Goal: Information Seeking & Learning: Learn about a topic

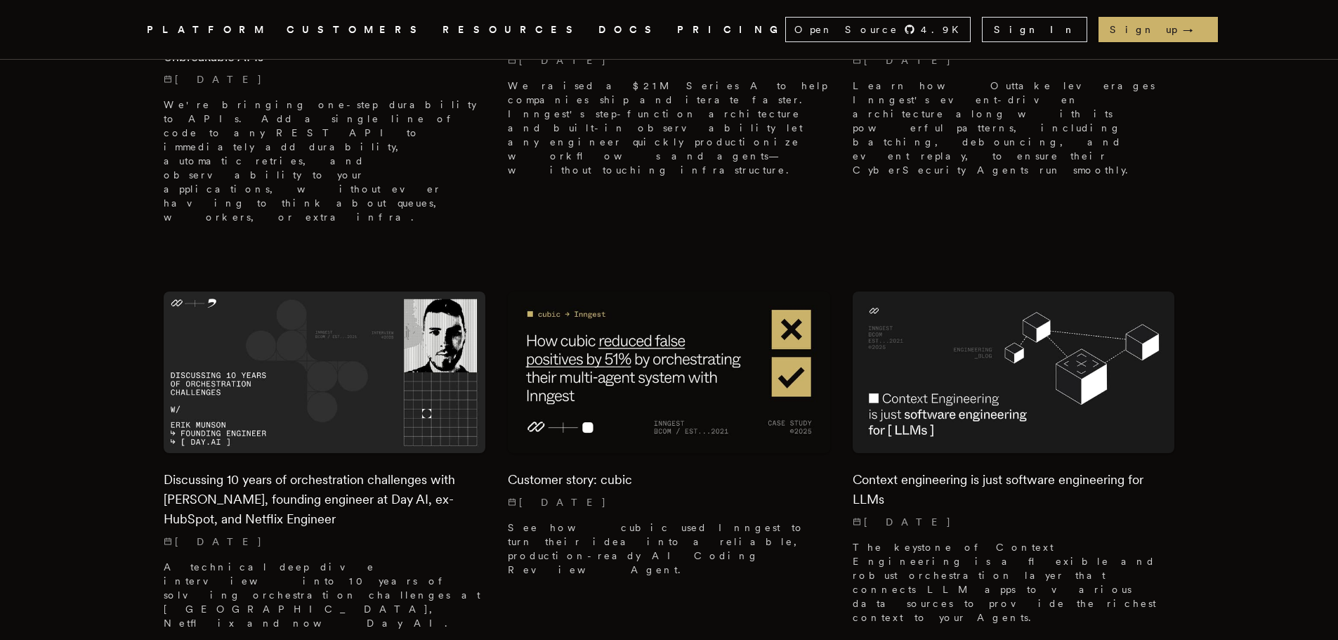
scroll to position [1124, 0]
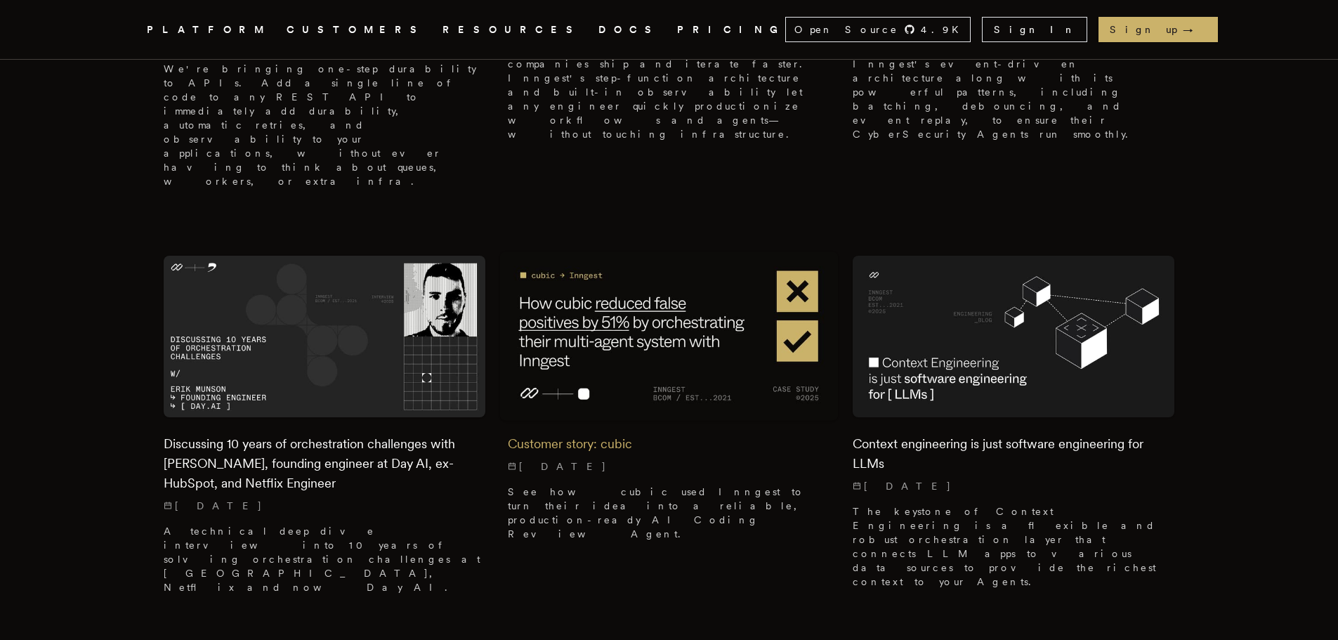
click at [599, 252] on img at bounding box center [669, 336] width 339 height 169
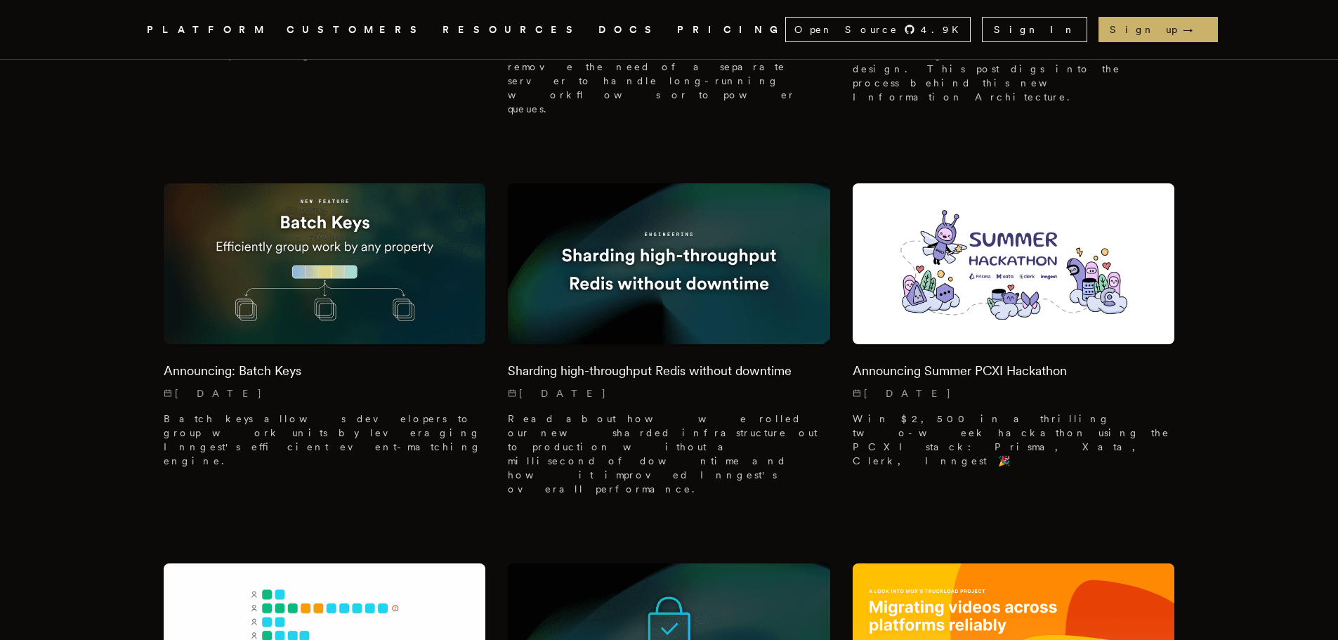
scroll to position [6776, 0]
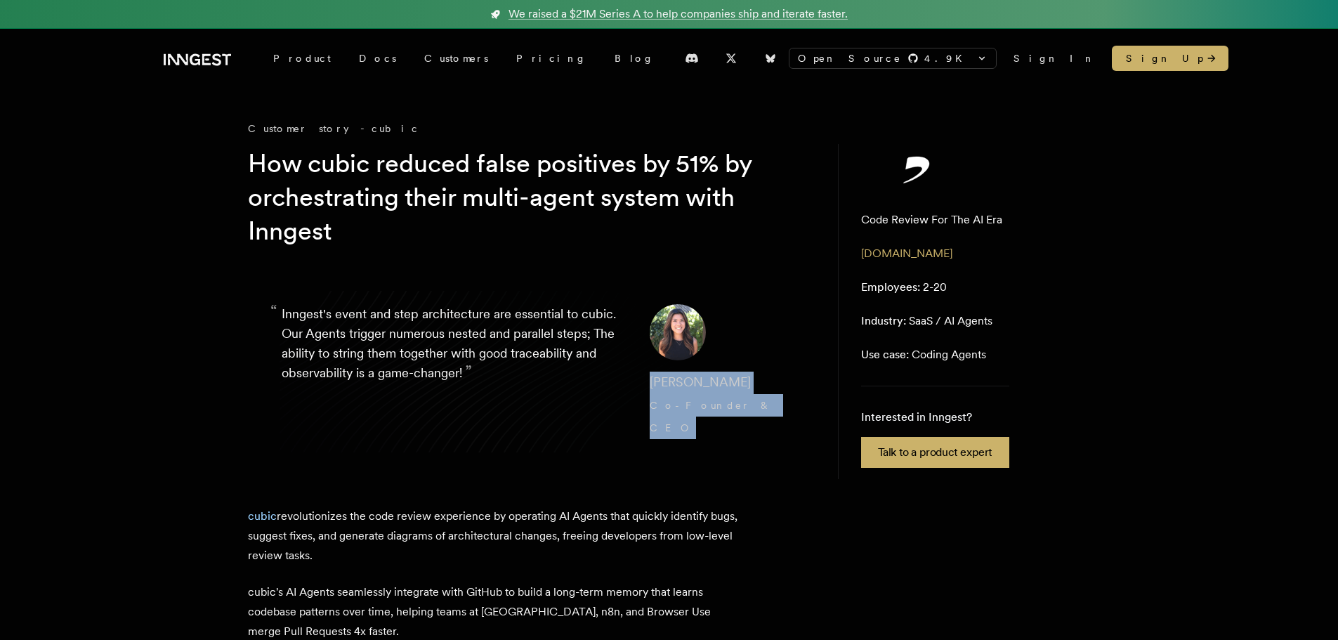
drag, startPoint x: 638, startPoint y: 388, endPoint x: 722, endPoint y: 426, distance: 92.4
click at [722, 426] on blockquote "“ Inngest's event and step architecture are essential to cubic. Our Agents trig…" at bounding box center [529, 371] width 562 height 202
click at [732, 422] on blockquote "“ Inngest's event and step architecture are essential to cubic. Our Agents trig…" at bounding box center [529, 371] width 562 height 202
drag, startPoint x: 734, startPoint y: 417, endPoint x: 628, endPoint y: 386, distance: 110.7
click at [628, 386] on blockquote "“ Inngest's event and step architecture are essential to cubic. Our Agents trig…" at bounding box center [529, 371] width 562 height 202
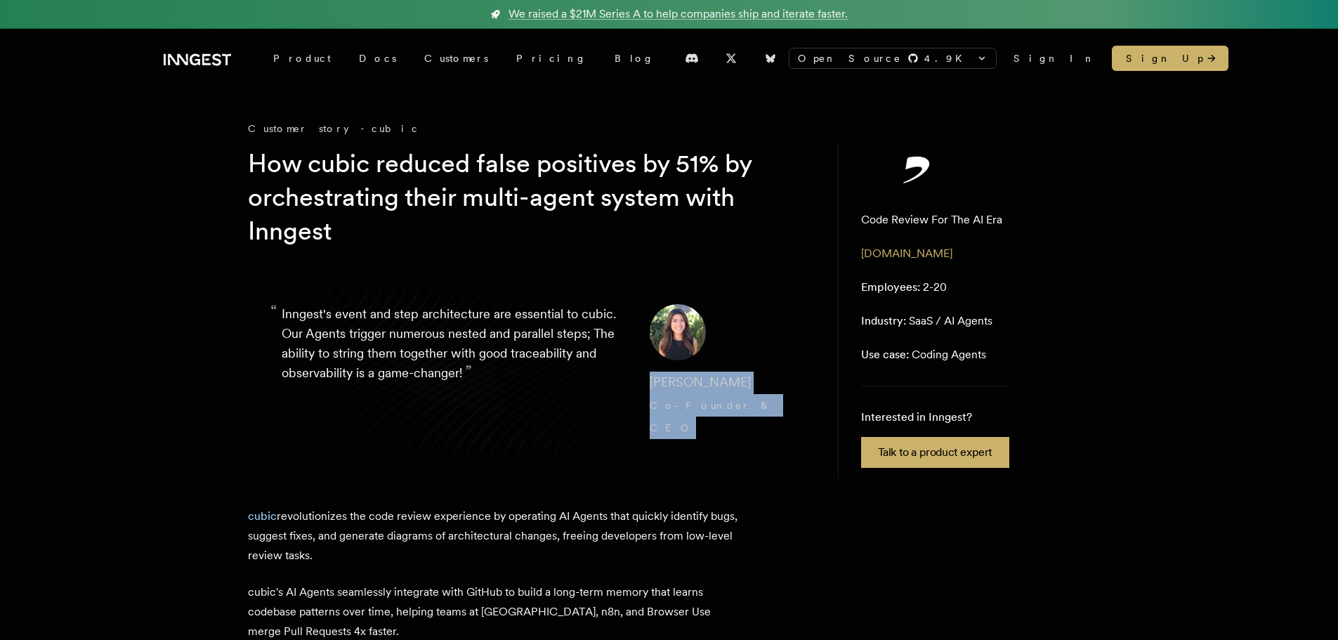
click at [628, 385] on blockquote "“ Inngest's event and step architecture are essential to cubic. Our Agents trig…" at bounding box center [529, 371] width 562 height 202
click at [252, 193] on h1 "How cubic reduced false positives by 51% by orchestrating their multi-agent sys…" at bounding box center [518, 197] width 540 height 101
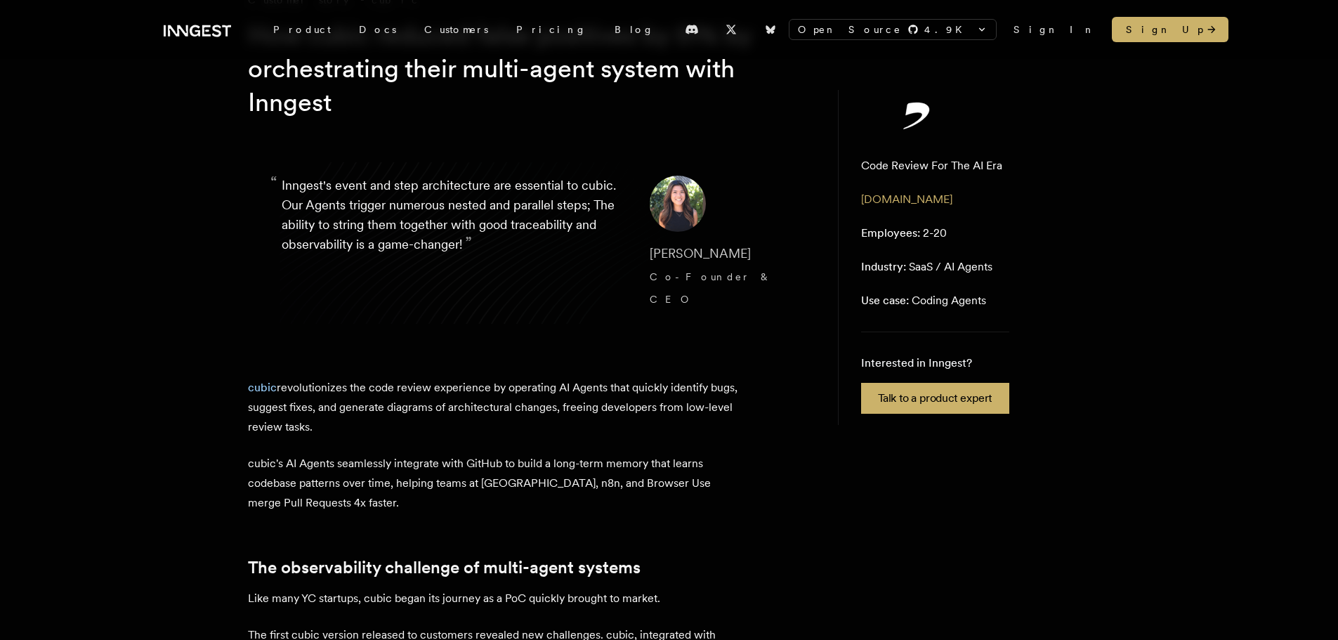
scroll to position [141, 0]
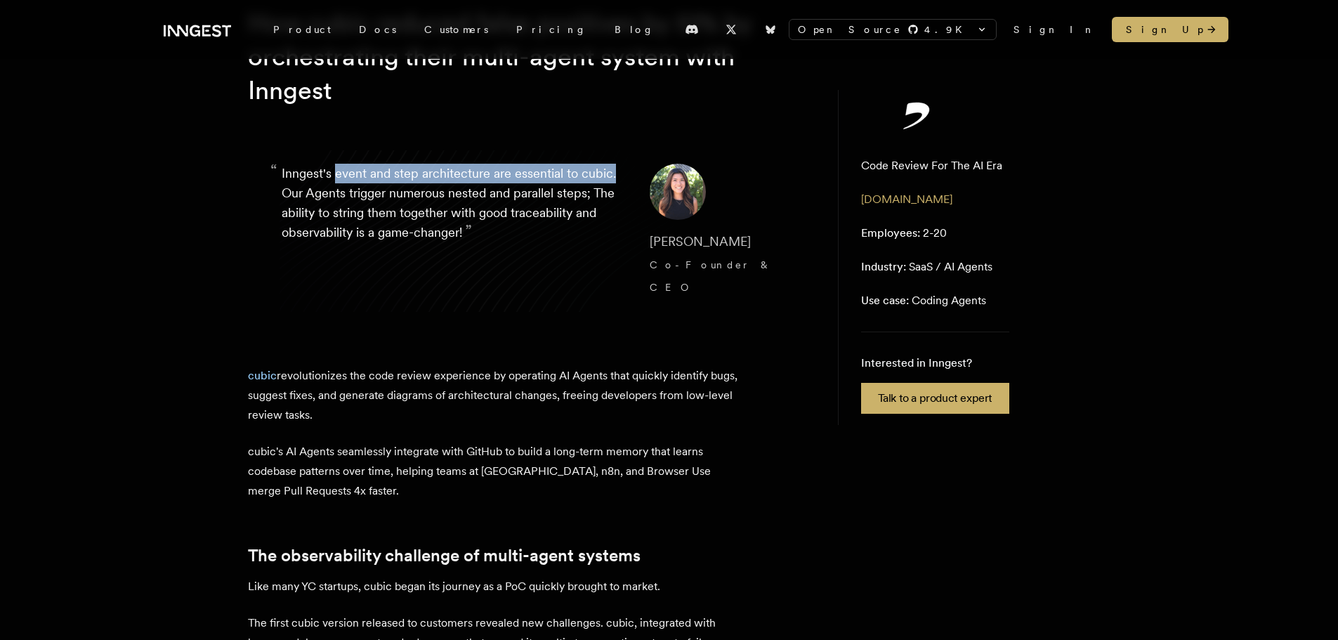
drag, startPoint x: 335, startPoint y: 174, endPoint x: 612, endPoint y: 174, distance: 276.8
click at [612, 174] on p "“ Inngest's event and step architecture are essential to cubic. Our Agents trig…" at bounding box center [455, 231] width 346 height 135
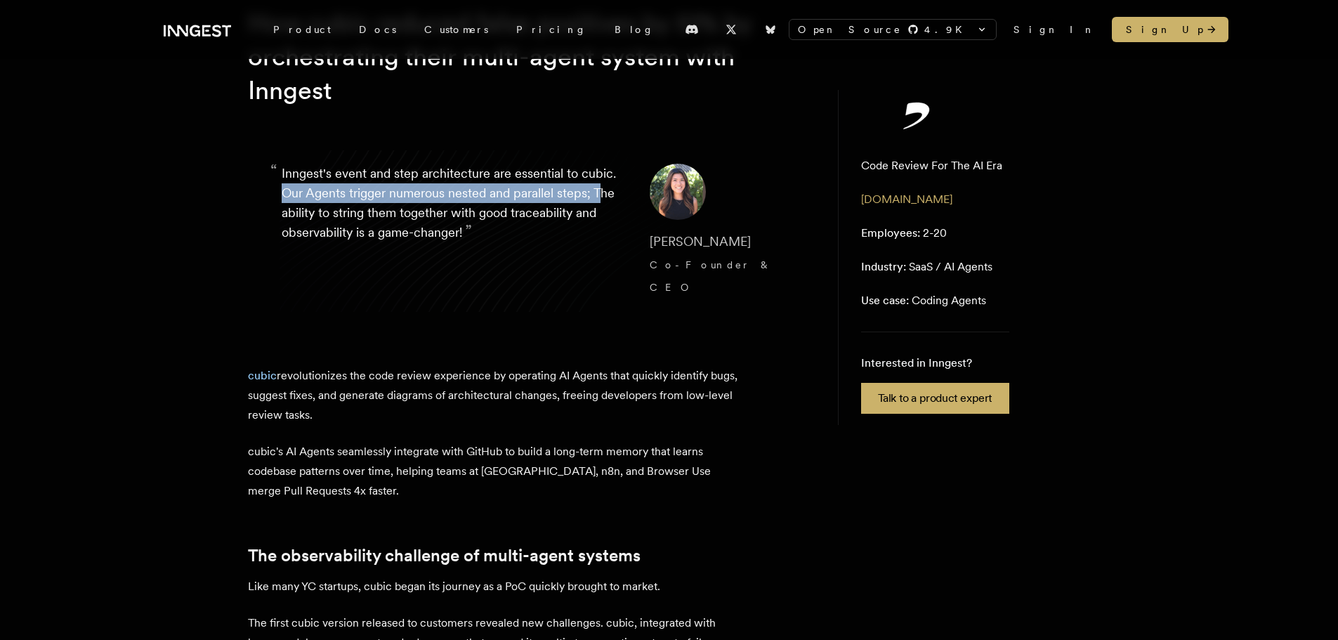
drag, startPoint x: 275, startPoint y: 192, endPoint x: 599, endPoint y: 200, distance: 324.0
click at [599, 200] on blockquote "“ Inngest's event and step architecture are essential to cubic. Our Agents trig…" at bounding box center [529, 231] width 562 height 202
click at [599, 200] on p "“ Inngest's event and step architecture are essential to cubic. Our Agents trig…" at bounding box center [455, 231] width 346 height 135
drag, startPoint x: 303, startPoint y: 212, endPoint x: 391, endPoint y: 212, distance: 87.8
click at [391, 212] on p "“ Inngest's event and step architecture are essential to cubic. Our Agents trig…" at bounding box center [455, 231] width 346 height 135
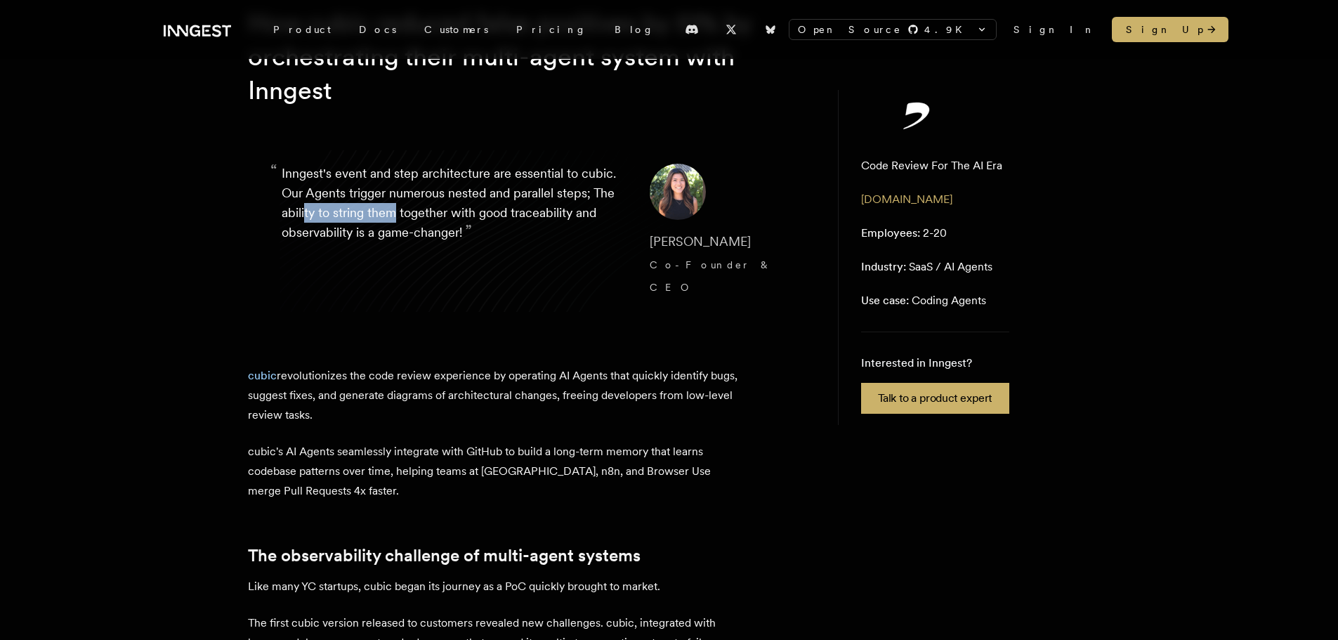
click at [391, 212] on p "“ Inngest's event and step architecture are essential to cubic. Our Agents trig…" at bounding box center [455, 231] width 346 height 135
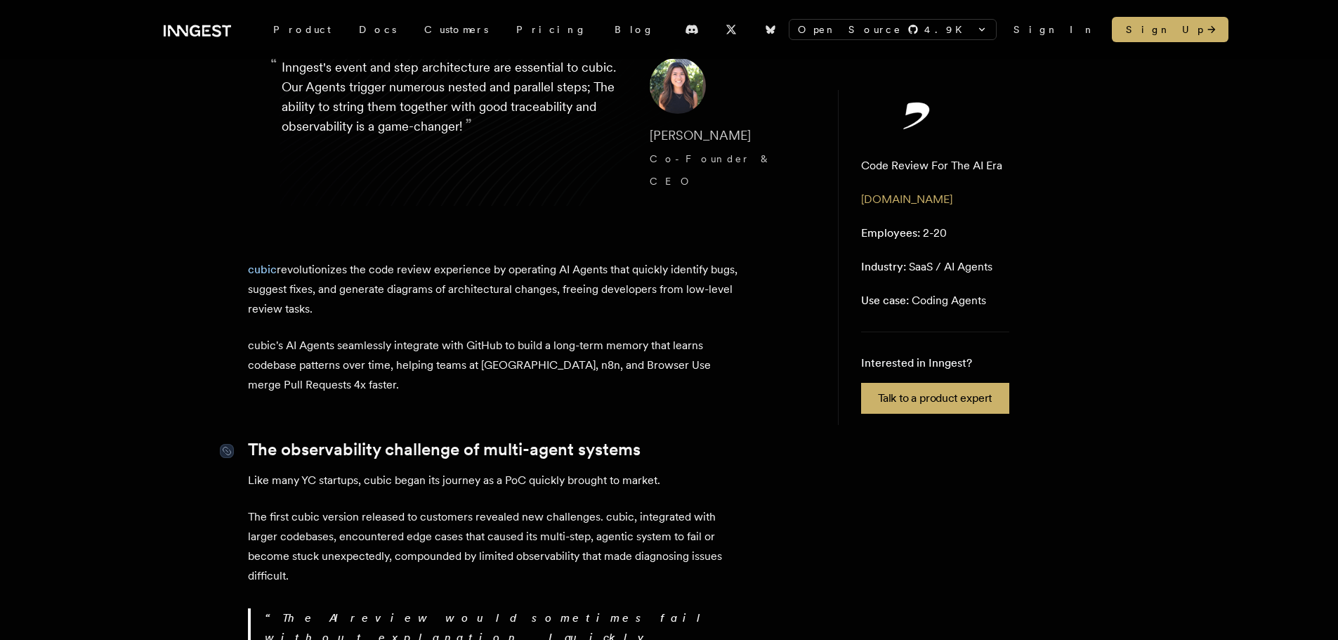
scroll to position [351, 0]
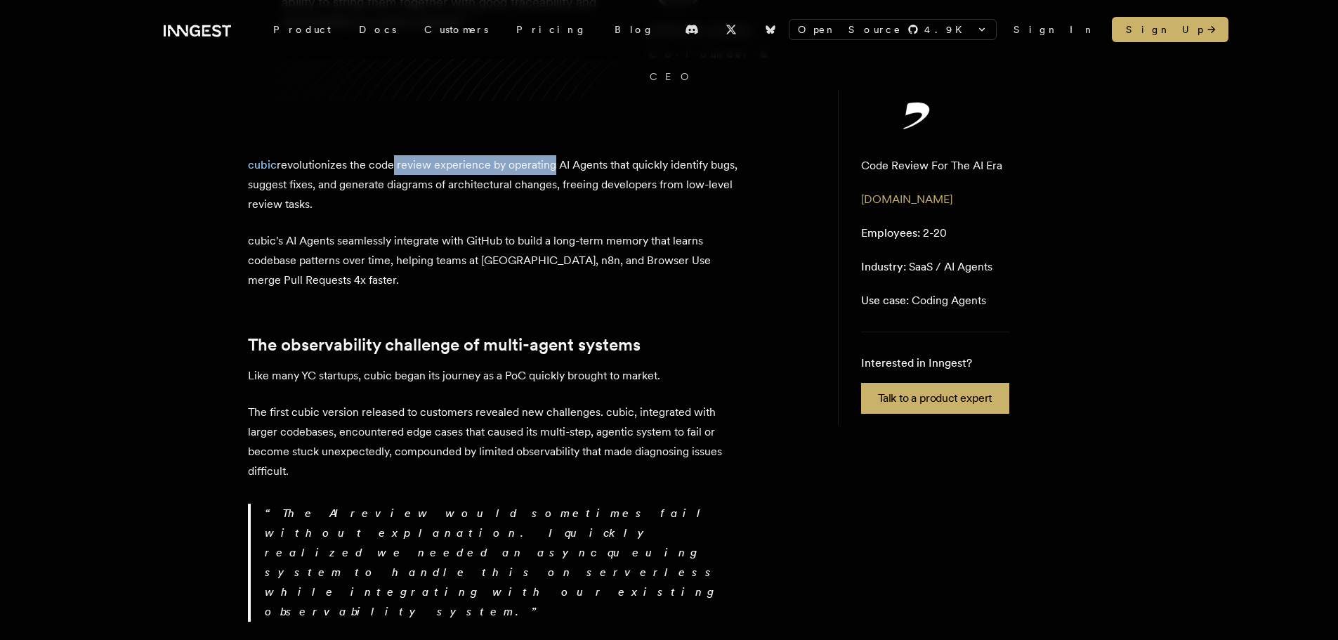
drag, startPoint x: 402, startPoint y: 144, endPoint x: 547, endPoint y: 144, distance: 145.4
click at [547, 155] on p "cubic revolutionizes the code review experience by operating AI Agents that qui…" at bounding box center [494, 184] width 492 height 59
click at [548, 155] on p "cubic revolutionizes the code review experience by operating AI Agents that qui…" at bounding box center [494, 184] width 492 height 59
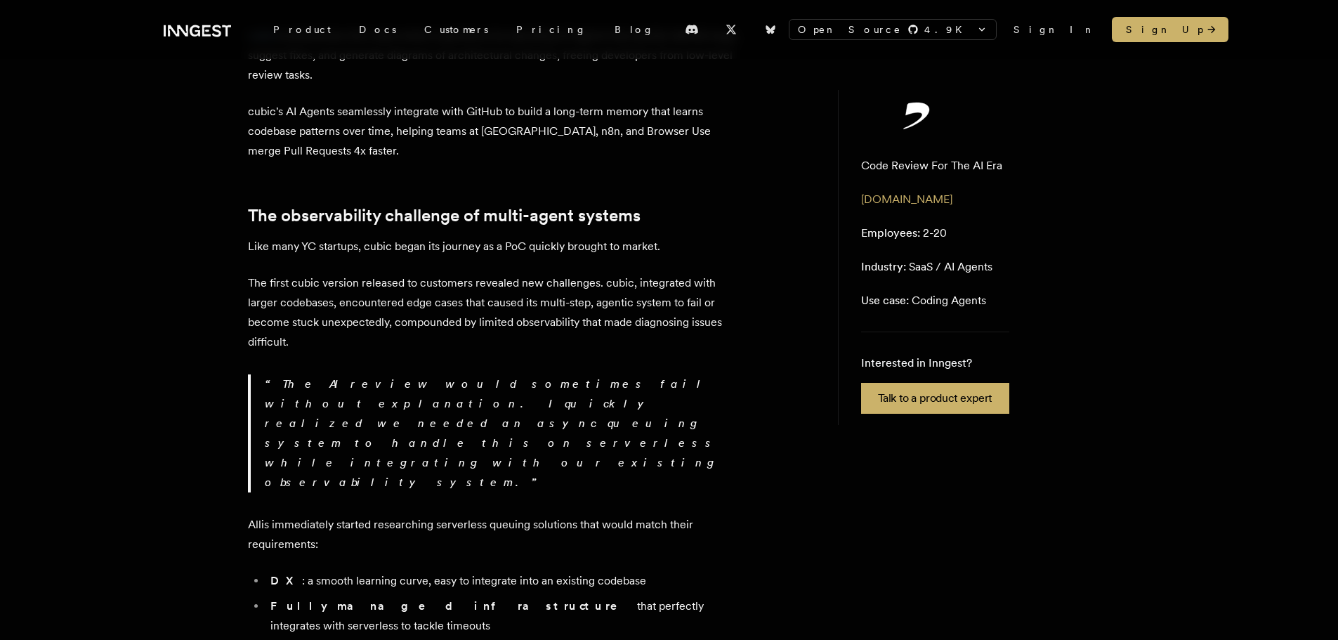
scroll to position [492, 0]
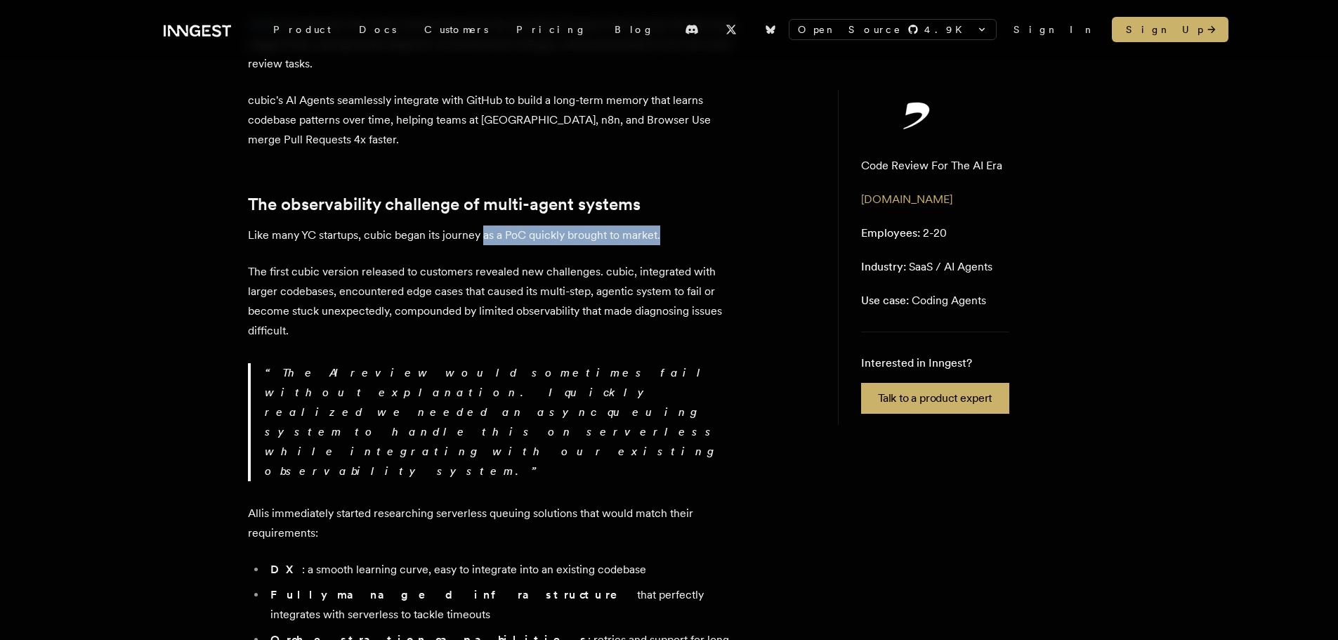
drag, startPoint x: 482, startPoint y: 212, endPoint x: 665, endPoint y: 216, distance: 183.4
click at [665, 226] on p "Like many YC startups, cubic began its journey as a PoC quickly brought to mark…" at bounding box center [494, 236] width 492 height 20
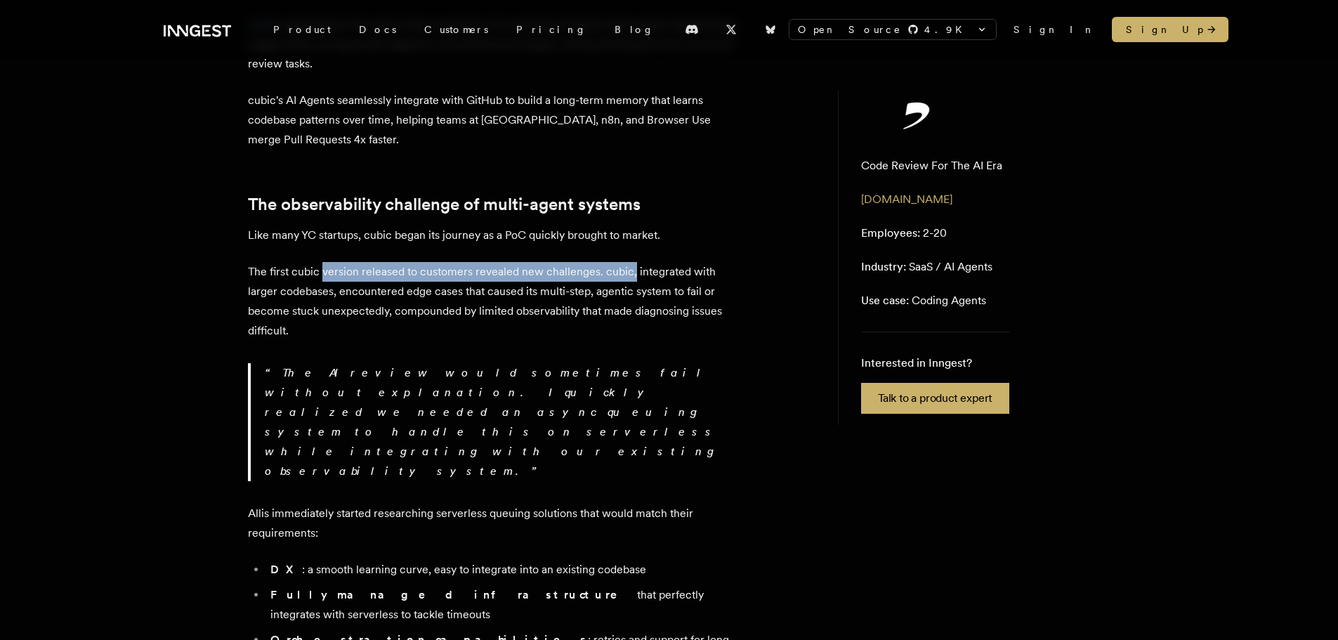
drag, startPoint x: 322, startPoint y: 250, endPoint x: 629, endPoint y: 255, distance: 307.0
click at [629, 262] on p "The first cubic version released to customers revealed new challenges. cubic, i…" at bounding box center [494, 301] width 492 height 79
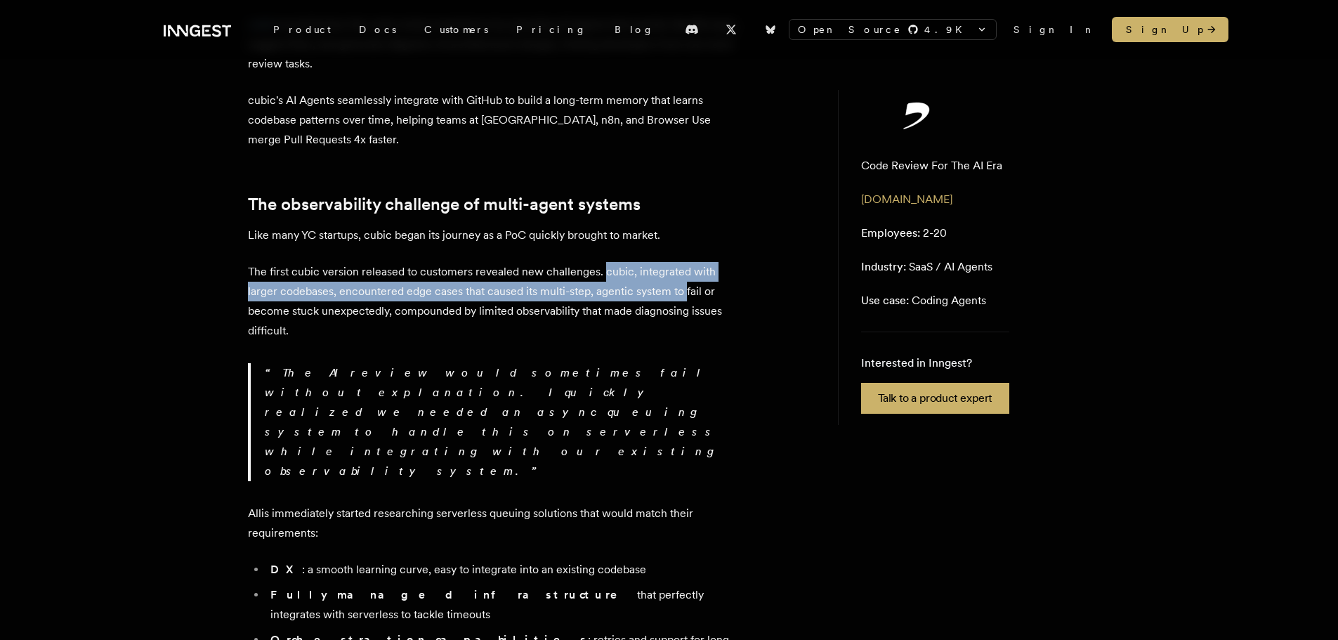
drag, startPoint x: 600, startPoint y: 251, endPoint x: 684, endPoint y: 261, distance: 84.2
click at [684, 262] on p "The first cubic version released to customers revealed new challenges. cubic, i…" at bounding box center [494, 301] width 492 height 79
drag, startPoint x: 336, startPoint y: 268, endPoint x: 718, endPoint y: 270, distance: 382.2
click at [718, 270] on p "The first cubic version released to customers revealed new challenges. cubic, i…" at bounding box center [494, 301] width 492 height 79
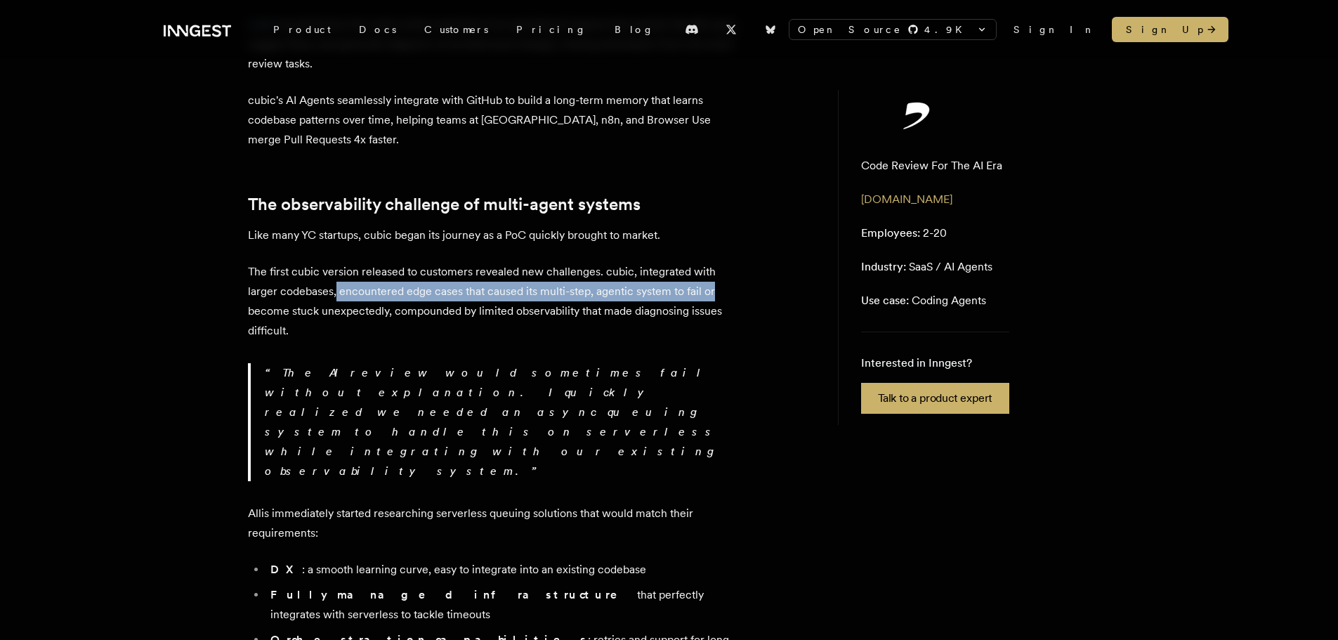
click at [363, 273] on p "The first cubic version released to customers revealed new challenges. cubic, i…" at bounding box center [494, 301] width 492 height 79
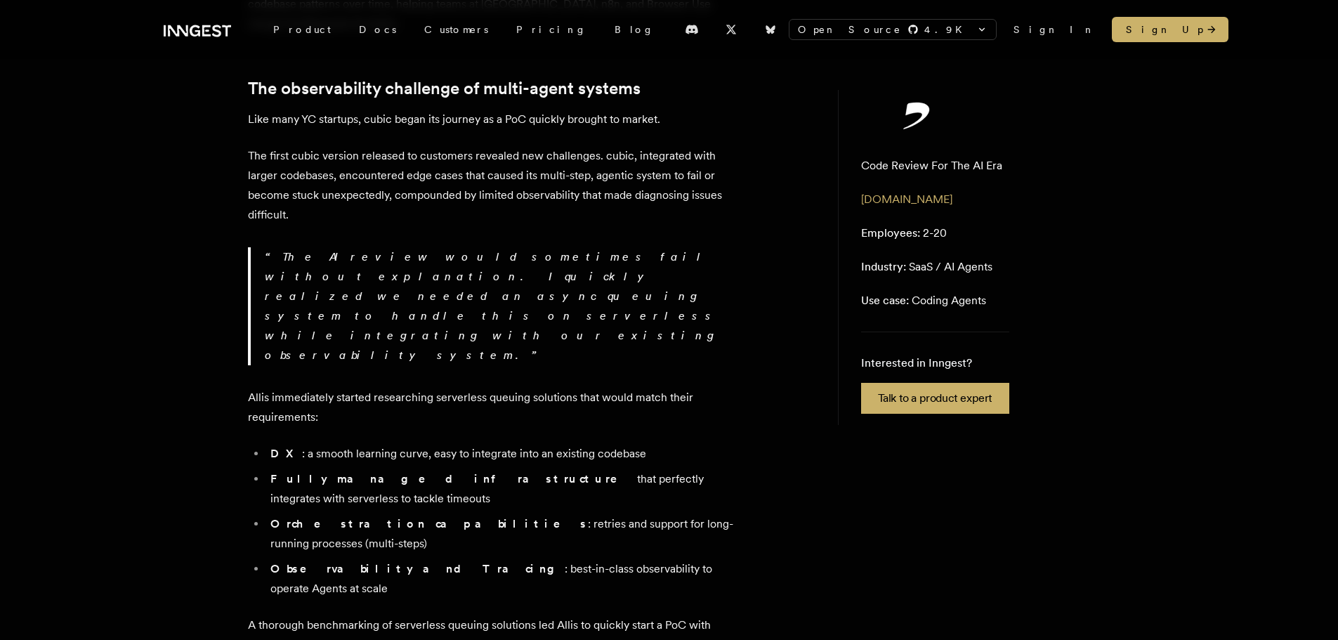
scroll to position [632, 0]
